Goal: Information Seeking & Learning: Find specific fact

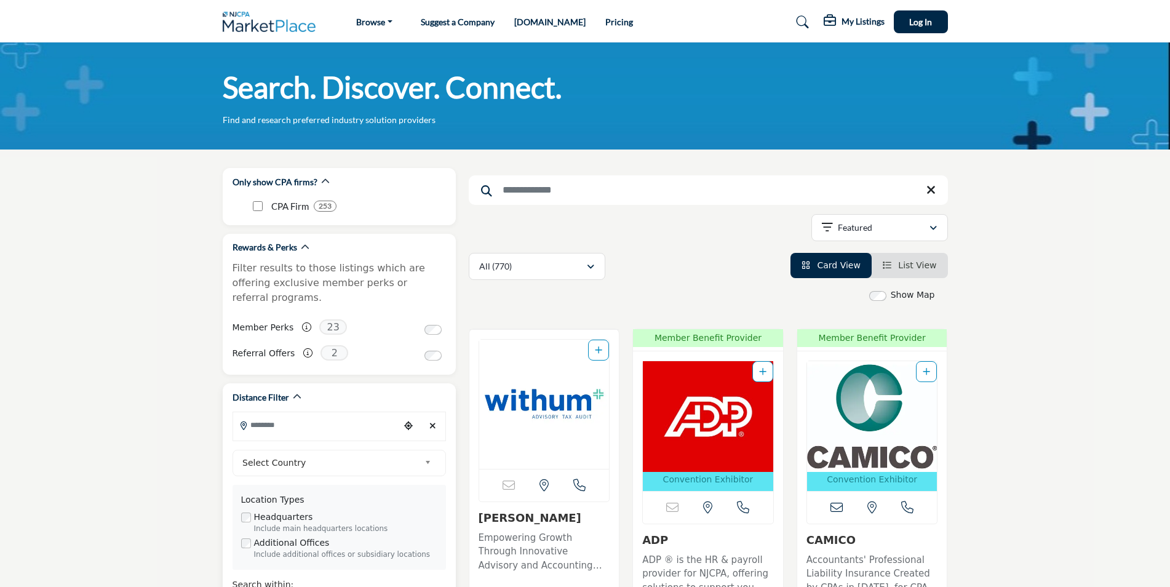
click at [428, 455] on b at bounding box center [430, 462] width 11 height 15
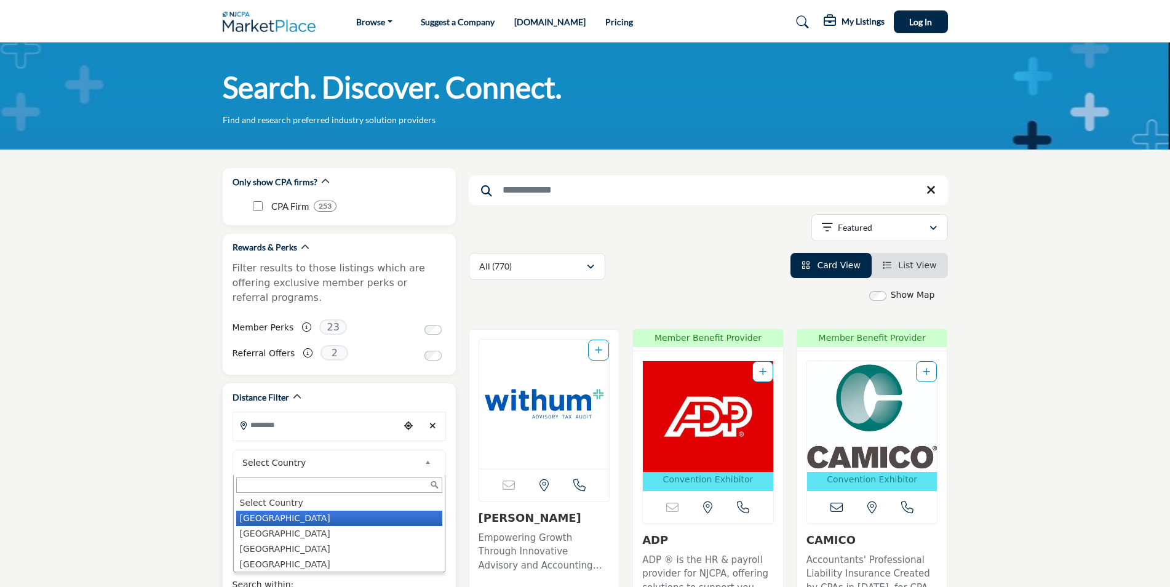
click at [325, 511] on li "[GEOGRAPHIC_DATA]" at bounding box center [339, 518] width 206 height 15
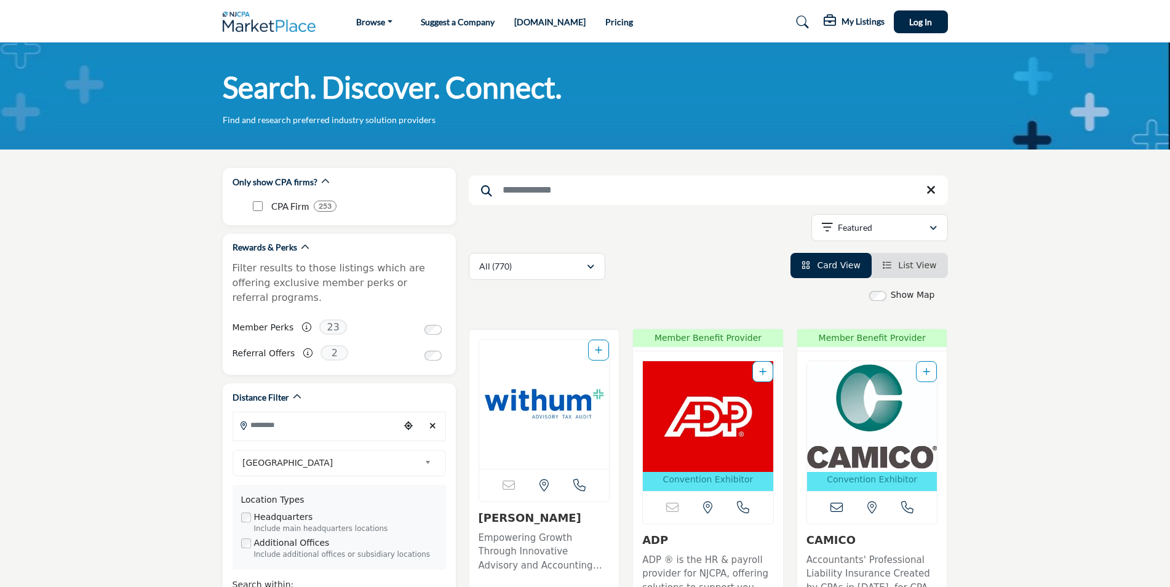
click at [509, 191] on input "Search Keyword" at bounding box center [708, 190] width 479 height 30
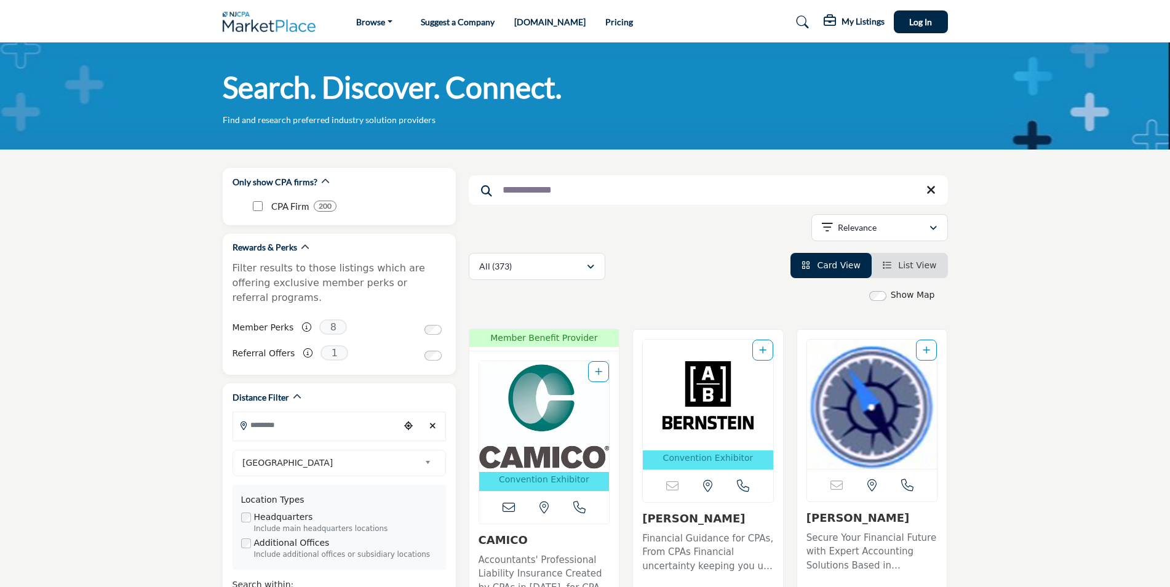
type input "**********"
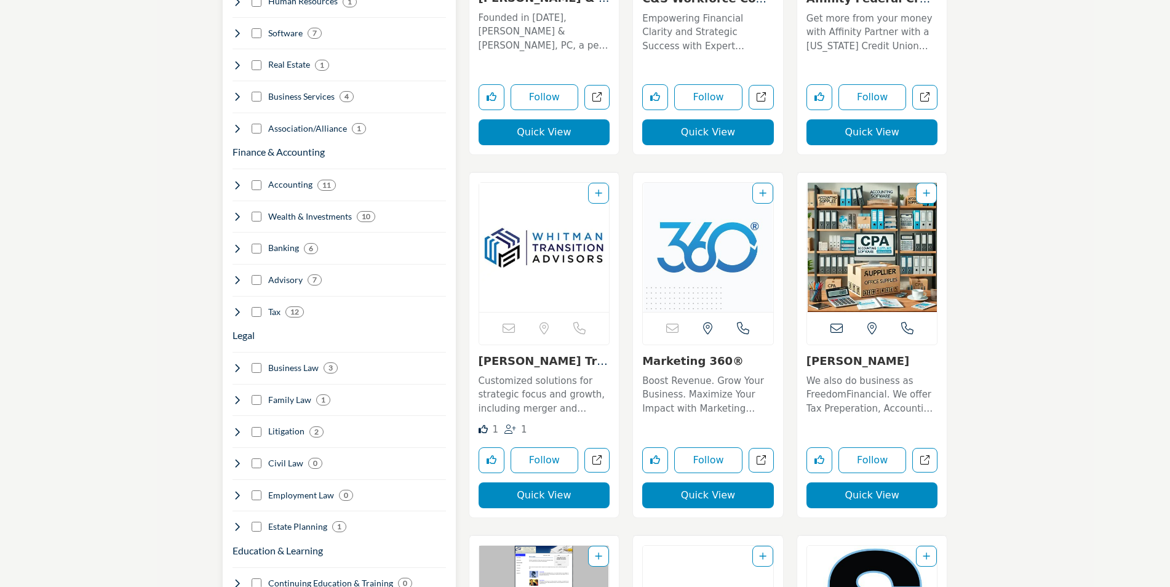
scroll to position [903, 0]
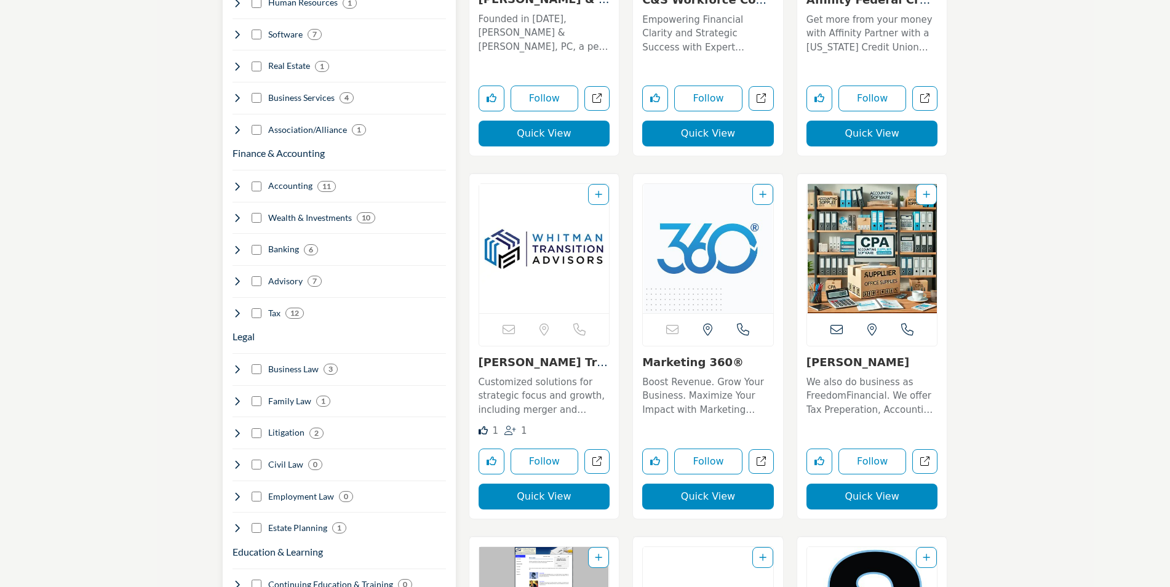
click at [293, 180] on h4 "Accounting" at bounding box center [290, 186] width 44 height 12
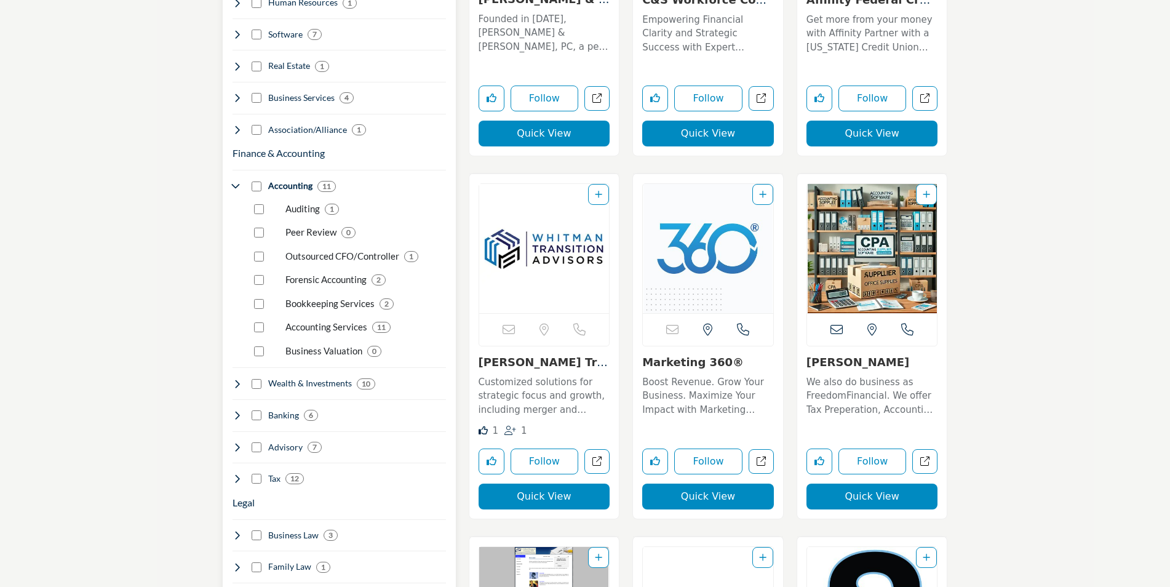
click at [272, 473] on h4 "Tax" at bounding box center [274, 479] width 12 height 12
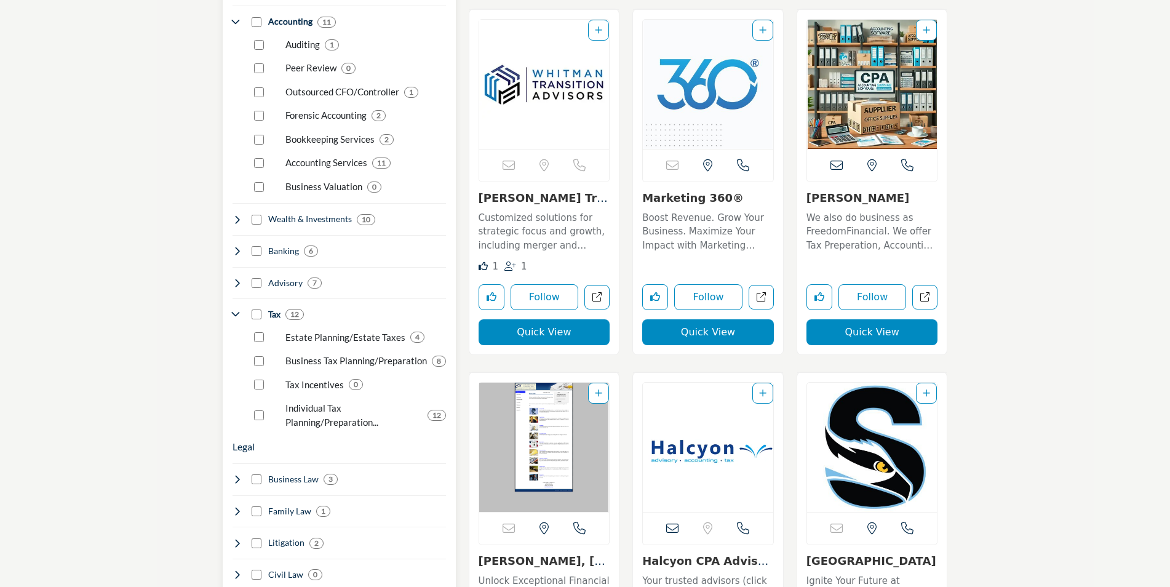
scroll to position [1066, 0]
click at [321, 354] on p "Business Tax Planning/Preparation" at bounding box center [356, 361] width 142 height 14
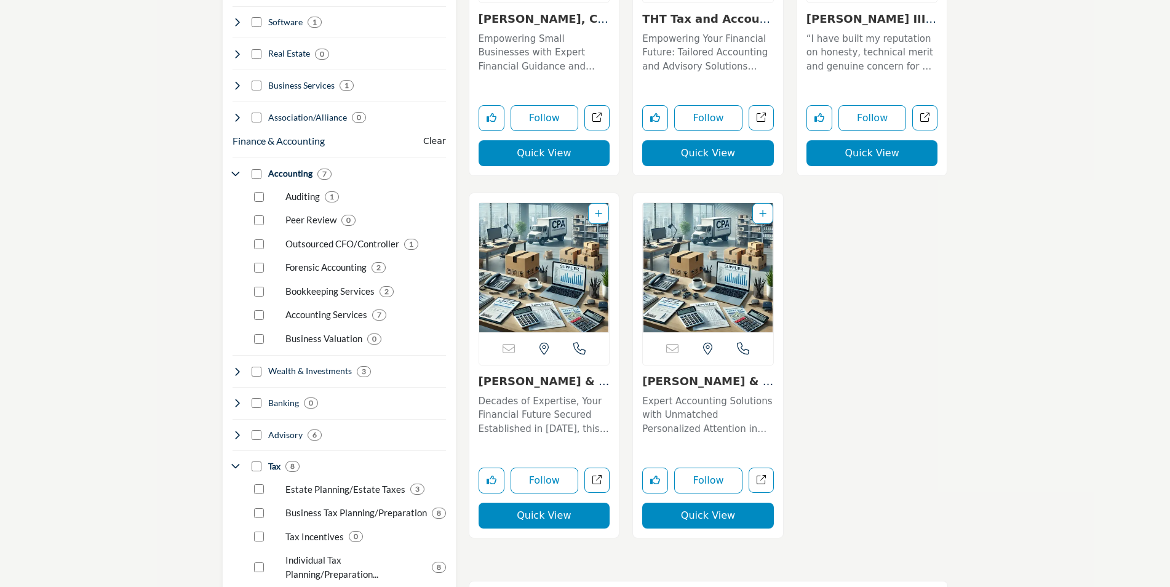
scroll to position [915, 0]
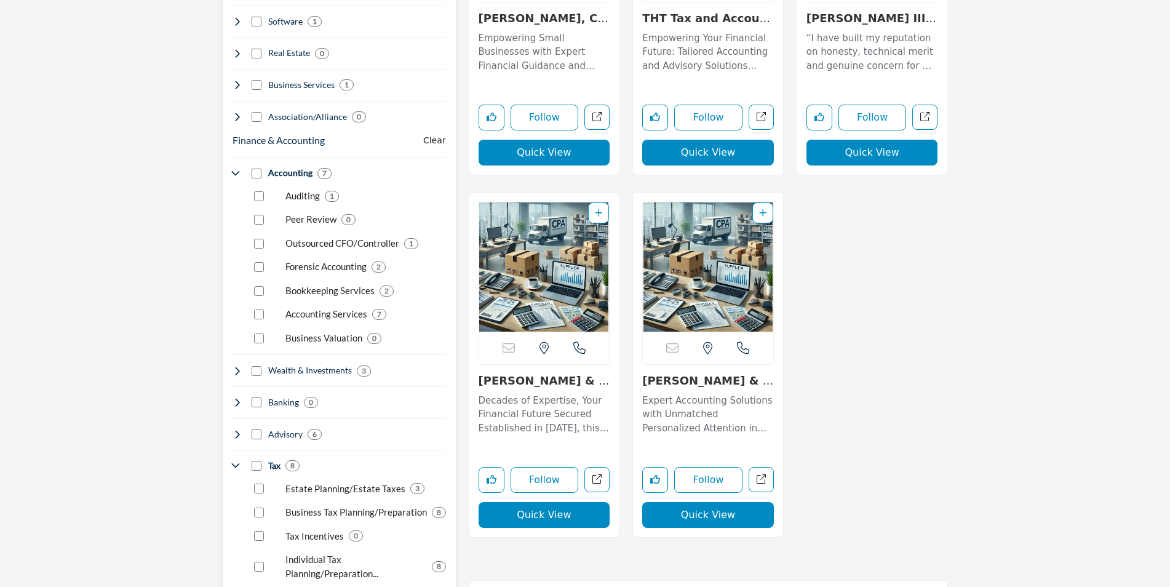
click at [327, 307] on p "Accounting Services" at bounding box center [326, 314] width 82 height 14
